Goal: Information Seeking & Learning: Learn about a topic

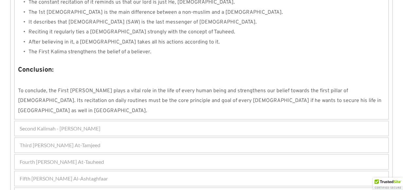
scroll to position [651, 0]
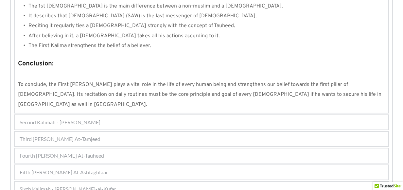
click at [99, 135] on span "Third Kalimah - Kalimah At-Tamjeed" at bounding box center [60, 139] width 81 height 8
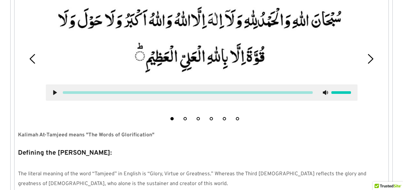
scroll to position [192, 0]
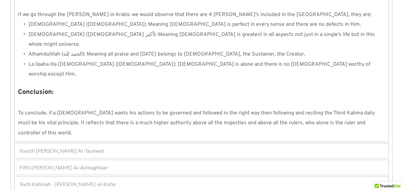
scroll to position [616, 0]
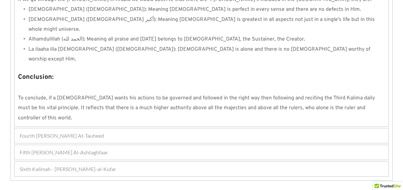
click at [108, 149] on span "Fifth Kalimah - Kalimah Al-Ashtaghfaar" at bounding box center [64, 153] width 88 height 8
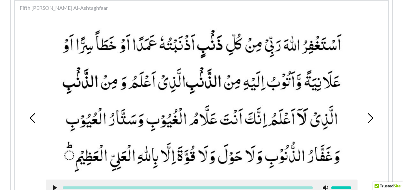
scroll to position [226, 0]
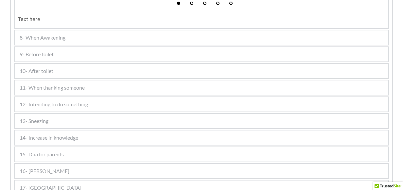
scroll to position [455, 0]
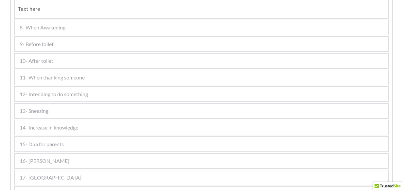
click at [81, 109] on div "13- Sneezing" at bounding box center [202, 111] width 374 height 14
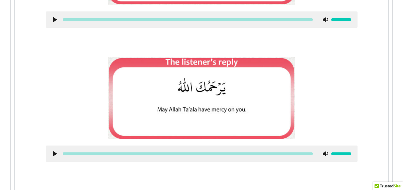
scroll to position [457, 0]
